Goal: Transaction & Acquisition: Purchase product/service

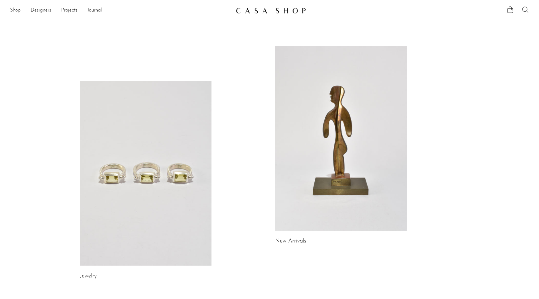
click at [149, 115] on link at bounding box center [146, 173] width 132 height 184
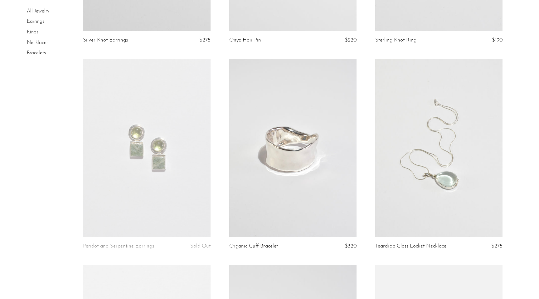
scroll to position [840, 0]
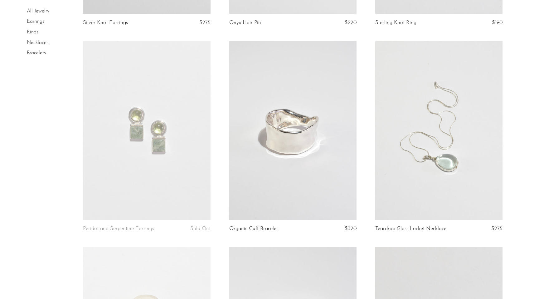
click at [425, 132] on link at bounding box center [438, 130] width 127 height 178
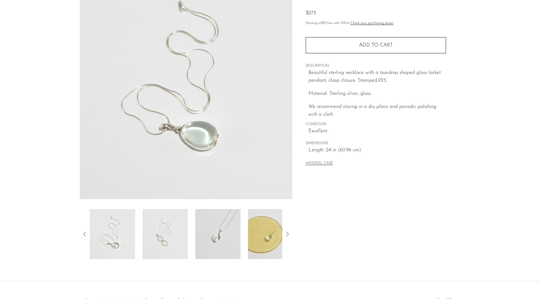
scroll to position [64, 0]
click at [227, 232] on img at bounding box center [217, 234] width 45 height 50
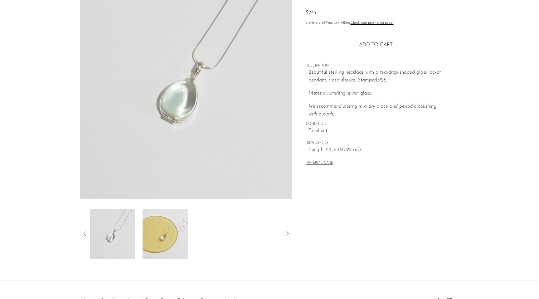
click at [164, 236] on img at bounding box center [165, 234] width 45 height 50
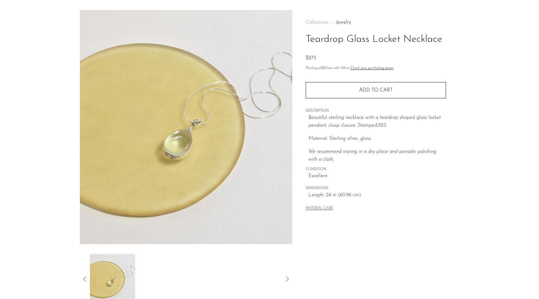
scroll to position [19, 0]
click at [86, 277] on icon at bounding box center [84, 278] width 7 height 7
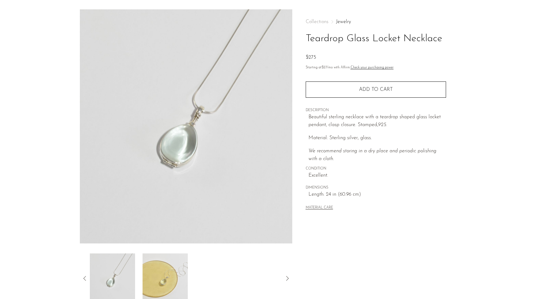
click at [86, 277] on icon at bounding box center [84, 278] width 7 height 7
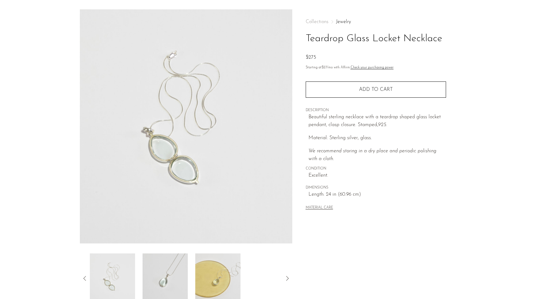
click at [86, 277] on icon at bounding box center [84, 278] width 7 height 7
